Goal: Task Accomplishment & Management: Manage account settings

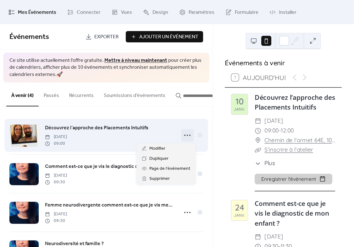
click at [185, 136] on circle at bounding box center [184, 135] width 1 height 1
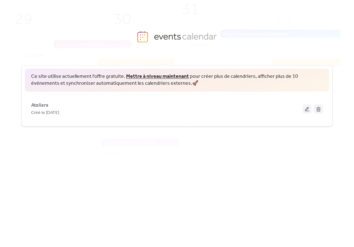
click at [309, 112] on button at bounding box center [306, 108] width 9 height 9
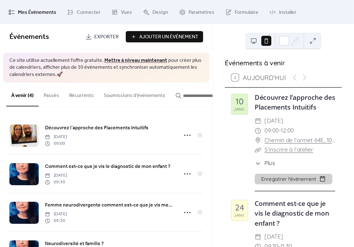
scroll to position [28, 0]
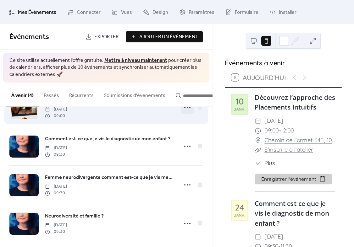
click at [186, 109] on icon at bounding box center [187, 108] width 10 height 10
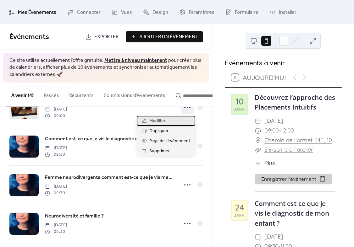
click at [175, 121] on div "Modifier" at bounding box center [166, 121] width 58 height 10
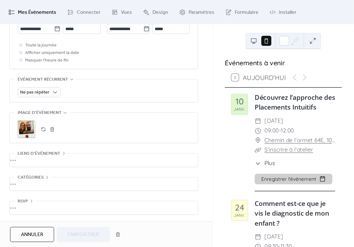
scroll to position [247, 0]
click at [25, 177] on div "•••" at bounding box center [104, 183] width 188 height 13
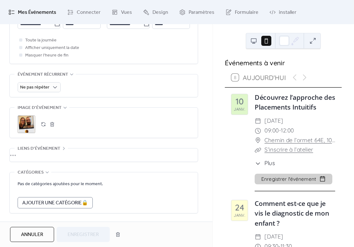
click at [38, 162] on div "•••" at bounding box center [104, 154] width 188 height 13
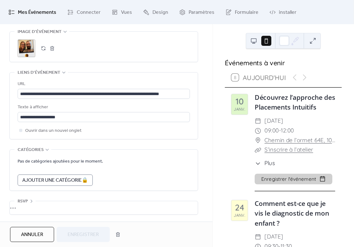
scroll to position [331, 0]
click at [266, 168] on span "Plus" at bounding box center [269, 163] width 11 height 8
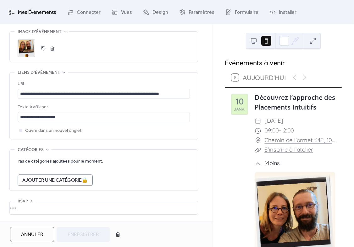
click at [48, 208] on div "•••" at bounding box center [104, 207] width 188 height 13
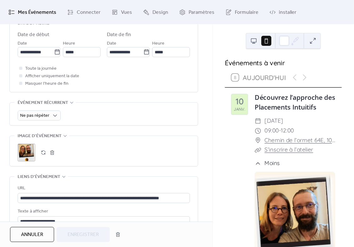
scroll to position [220, 0]
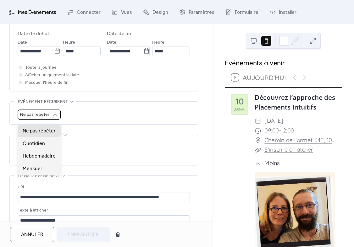
click at [51, 120] on div "Ne pas répéter" at bounding box center [39, 115] width 43 height 10
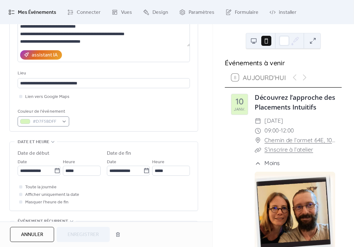
scroll to position [100, 0]
click at [170, 17] on ul "Mes Événements Connecter Vues Design Paramètres Formulaire installer" at bounding box center [177, 12] width 346 height 19
click at [165, 16] on span "Design" at bounding box center [160, 13] width 16 height 10
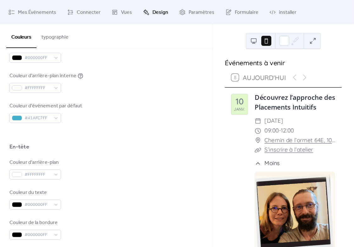
scroll to position [270, 0]
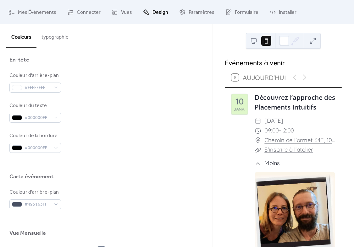
click at [49, 39] on button "typographie" at bounding box center [54, 35] width 37 height 23
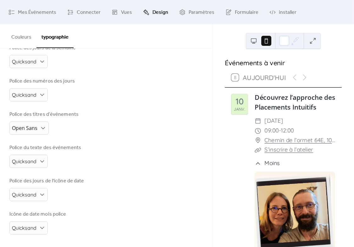
scroll to position [110, 0]
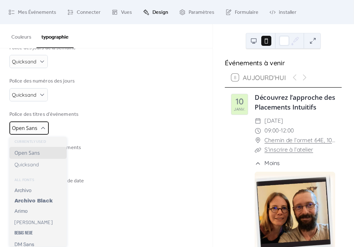
click at [40, 130] on div "Open Sans" at bounding box center [28, 127] width 39 height 13
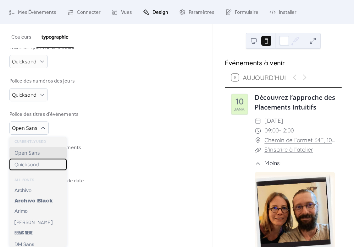
click at [39, 165] on span "Quicksand" at bounding box center [26, 164] width 24 height 6
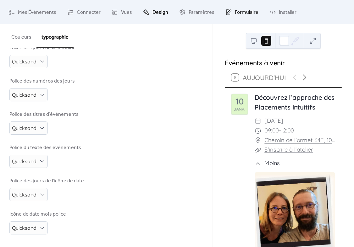
scroll to position [111, 0]
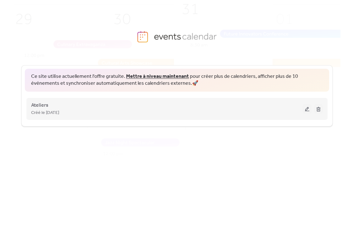
click at [74, 113] on div "Créé le 23-sept.-2025" at bounding box center [166, 113] width 271 height 8
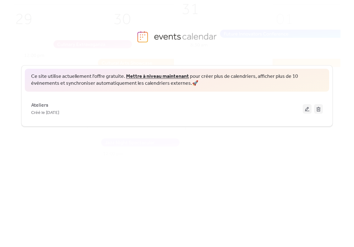
click at [306, 107] on button at bounding box center [306, 108] width 9 height 9
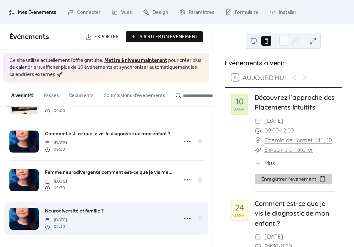
scroll to position [34, 0]
click at [188, 218] on icon at bounding box center [187, 218] width 10 height 10
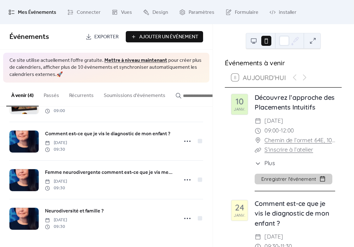
click at [220, 151] on div "Événements à venir 8 Aujourd'hui 10 janv. Découvrez l’approche des Placements I…" at bounding box center [283, 248] width 131 height 383
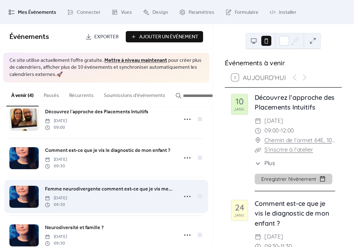
scroll to position [15, 0]
